Goal: Find specific fact: Find specific fact

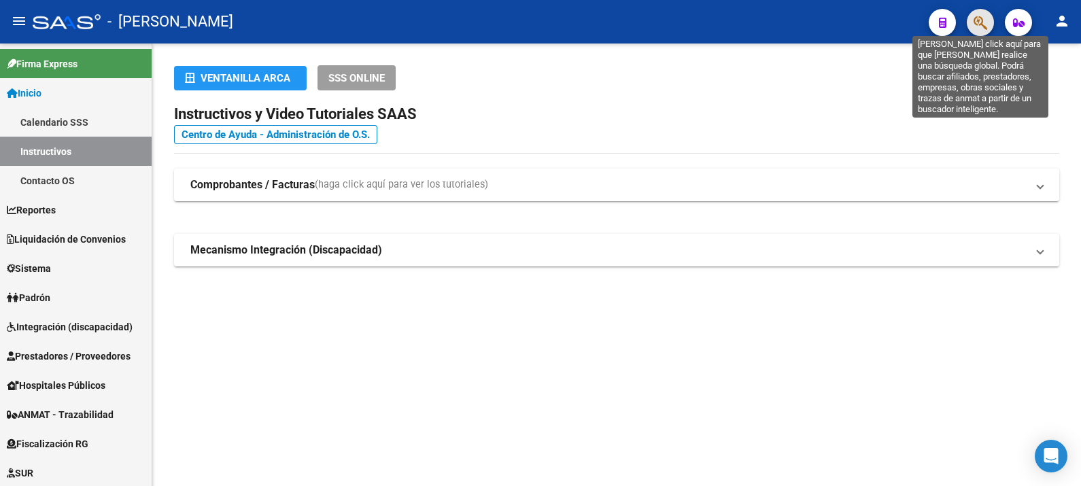
click at [977, 18] on icon "button" at bounding box center [980, 23] width 14 height 16
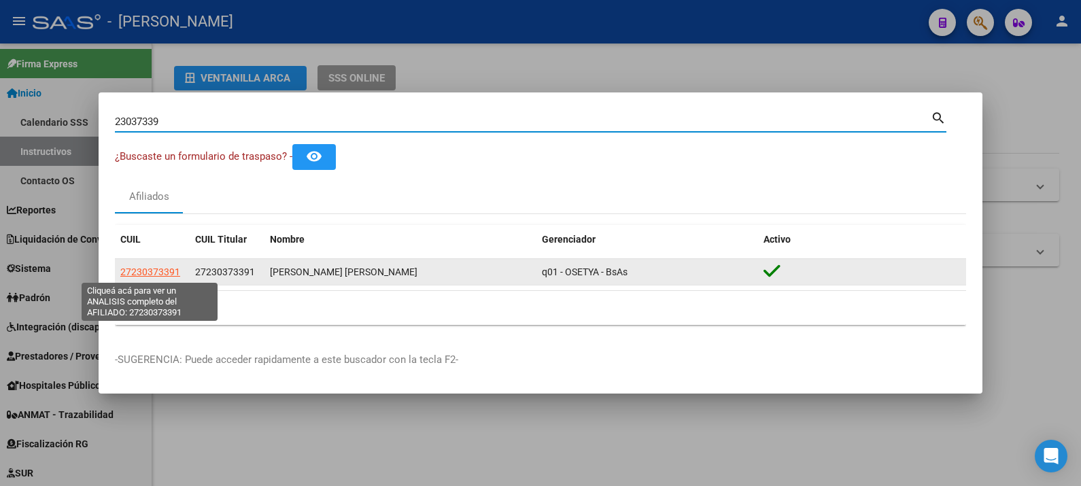
click at [153, 268] on span "27230373391" at bounding box center [150, 271] width 60 height 11
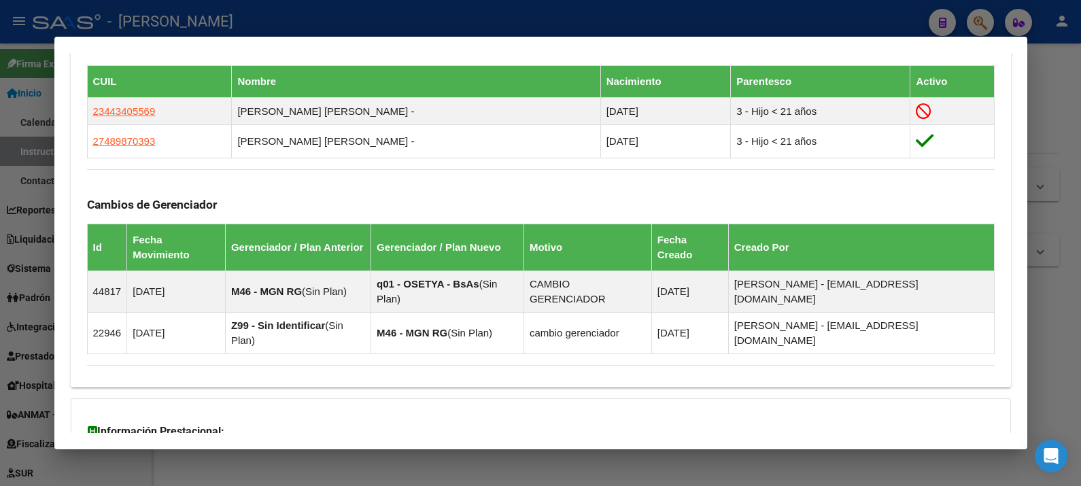
scroll to position [848, 0]
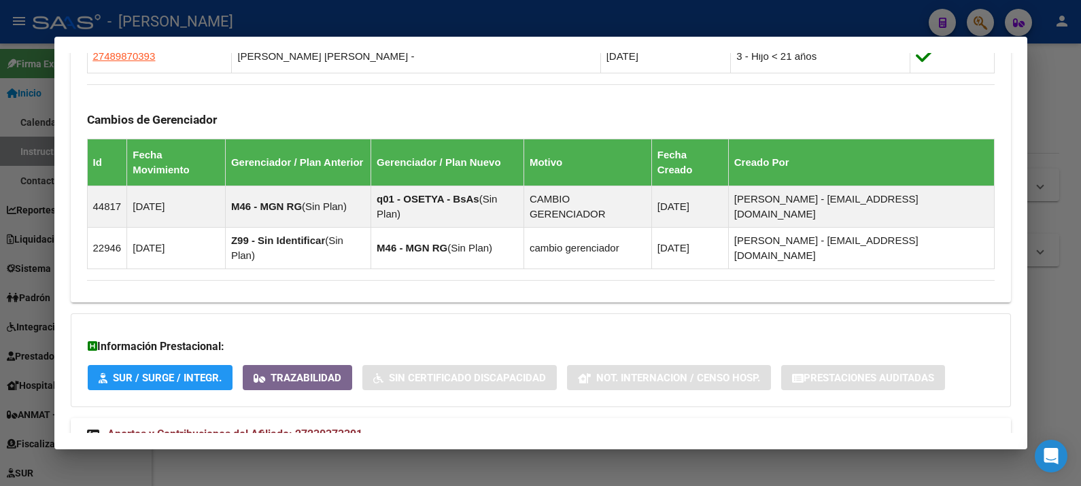
click at [397, 426] on mat-panel-title "Aportes y Contribuciones del Afiliado: 27230373391" at bounding box center [532, 434] width 891 height 16
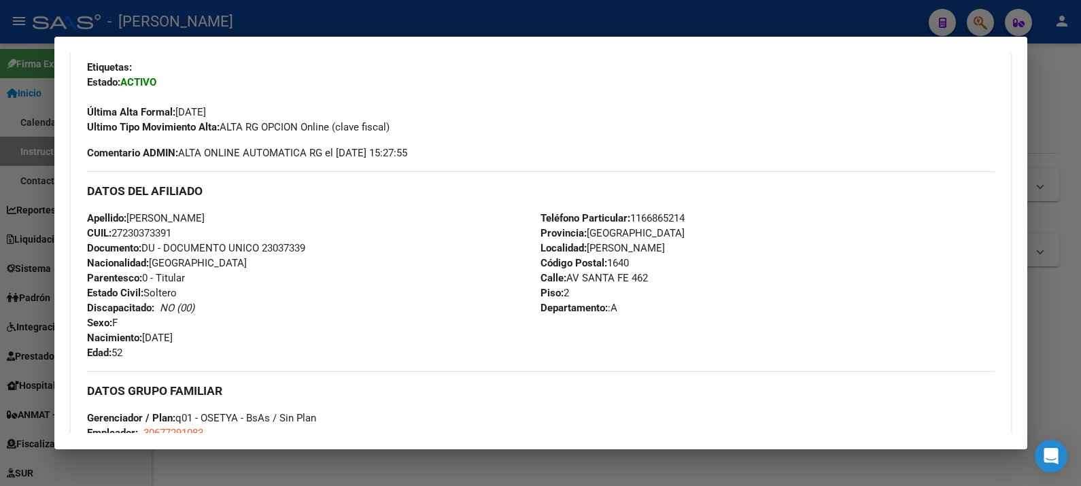
scroll to position [338, 0]
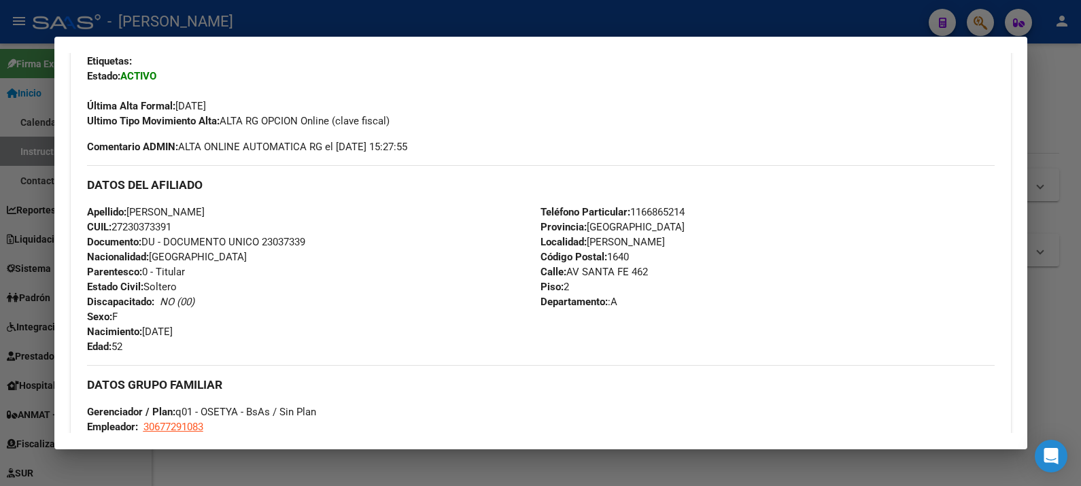
click at [285, 230] on div "Apellido: [PERSON_NAME] CUIL: 27230373391 Documento: DU - DOCUMENTO UNICO 23037…" at bounding box center [314, 280] width 454 height 150
click at [285, 239] on span "Documento: DU - DOCUMENTO UNICO 23037339" at bounding box center [196, 242] width 218 height 12
copy span "23037339"
click at [1070, 127] on div at bounding box center [540, 243] width 1081 height 486
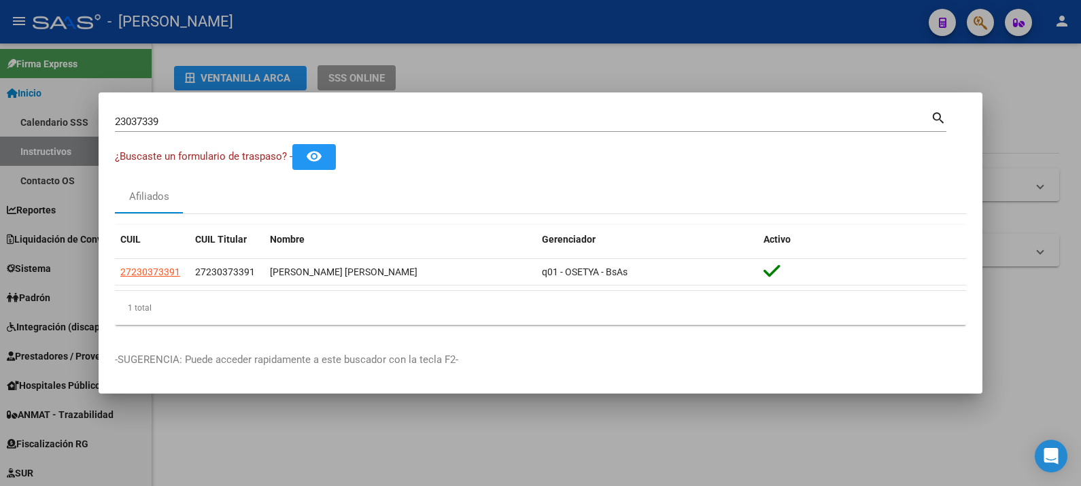
click at [836, 120] on input "23037339" at bounding box center [523, 122] width 816 height 12
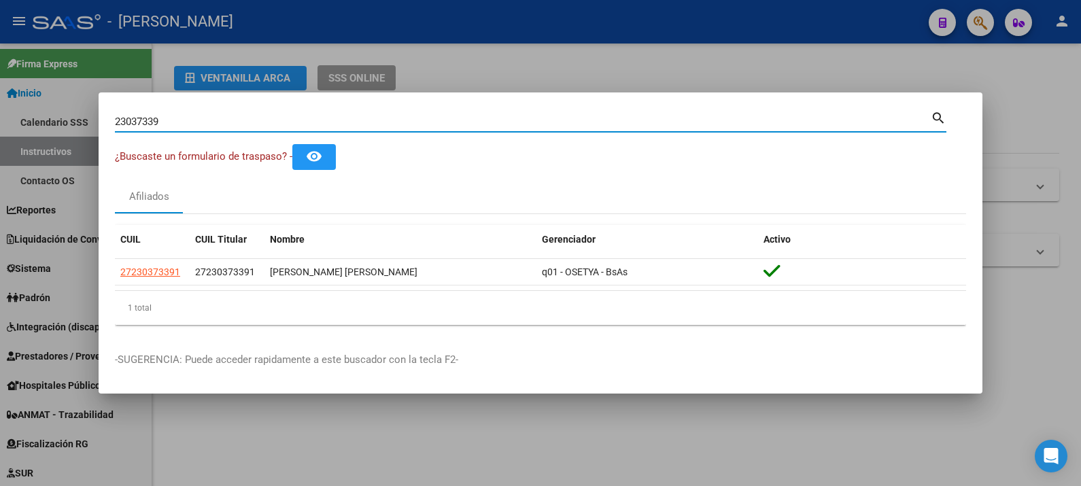
click at [836, 120] on input "23037339" at bounding box center [523, 122] width 816 height 12
paste input "92869410"
click at [937, 120] on mat-icon "search" at bounding box center [938, 117] width 16 height 16
type input "92869410"
